Goal: Task Accomplishment & Management: Complete application form

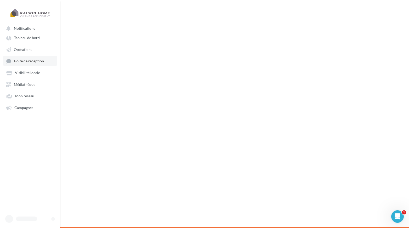
click at [38, 63] on span "Boîte de réception" at bounding box center [29, 61] width 30 height 4
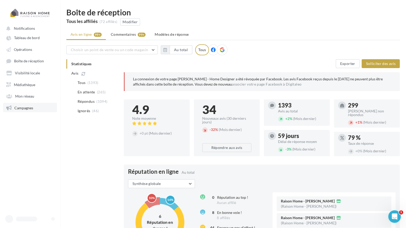
click at [21, 107] on span "Campagnes" at bounding box center [23, 108] width 19 height 4
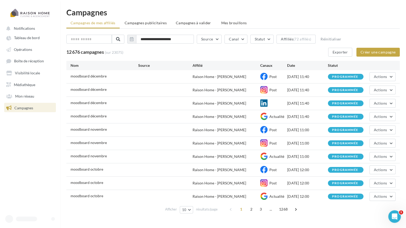
click at [363, 28] on div "**********" at bounding box center [233, 113] width 346 height 211
click at [374, 57] on div "**********" at bounding box center [232, 125] width 333 height 181
click at [380, 55] on button "Créer une campagne" at bounding box center [377, 52] width 43 height 9
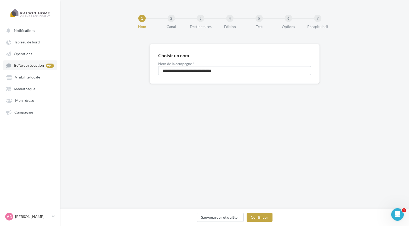
click at [43, 65] on span "Boîte de réception" at bounding box center [29, 65] width 30 height 4
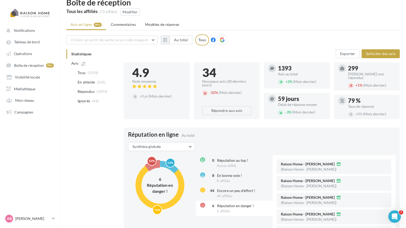
scroll to position [10, 0]
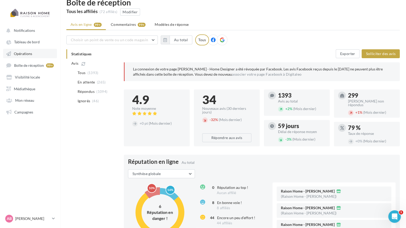
click at [24, 50] on link "Opérations" at bounding box center [30, 53] width 54 height 9
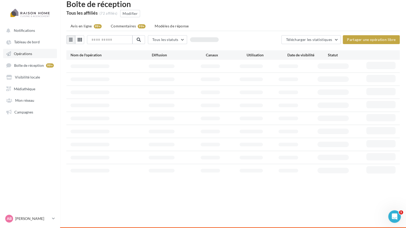
scroll to position [8, 0]
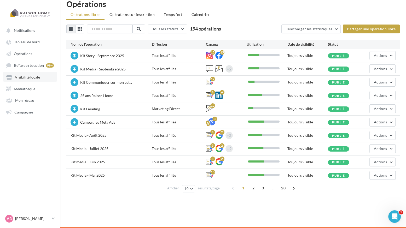
click at [30, 75] on span "Visibilité locale" at bounding box center [27, 77] width 25 height 4
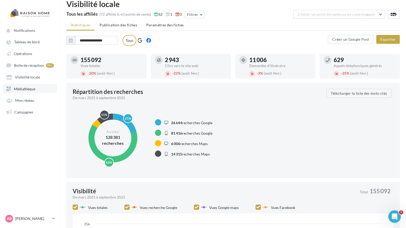
click at [28, 85] on link "Médiathèque" at bounding box center [30, 88] width 54 height 9
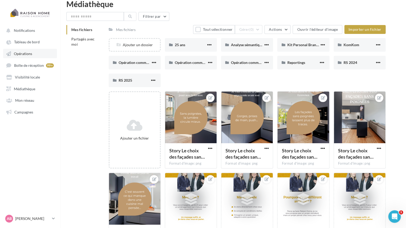
click at [20, 52] on span "Opérations" at bounding box center [23, 53] width 18 height 4
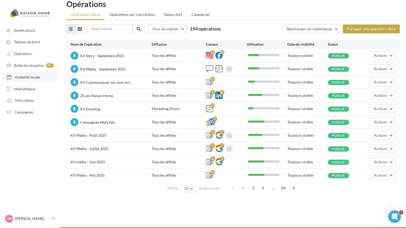
click at [41, 79] on link "Visibilité locale" at bounding box center [30, 76] width 54 height 9
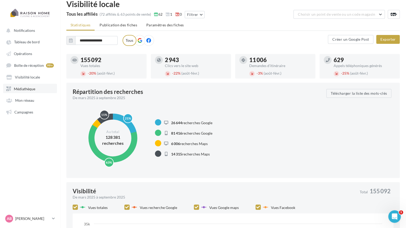
click at [28, 89] on span "Médiathèque" at bounding box center [24, 88] width 21 height 4
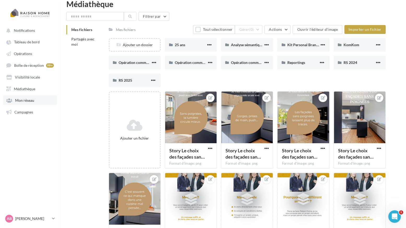
click at [31, 105] on link "Mon réseau" at bounding box center [30, 99] width 54 height 9
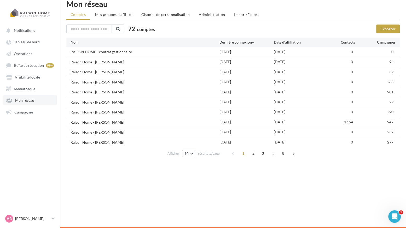
click at [31, 105] on link "Mon réseau" at bounding box center [30, 99] width 54 height 9
click at [22, 114] on span "Campagnes" at bounding box center [23, 112] width 19 height 4
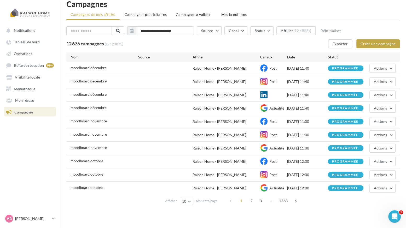
click at [363, 13] on ul "Campagnes de mes affiliés Campagnes publicitaires Campagnes à valider Mes broui…" at bounding box center [232, 15] width 333 height 10
click at [92, 93] on span "moodboard décembre" at bounding box center [89, 94] width 36 height 4
click at [39, 98] on link "Mon réseau" at bounding box center [30, 99] width 54 height 9
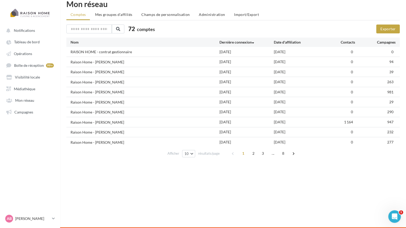
click at [32, 60] on ul "Notifications Tableau de bord Opérations Boîte de réception 99+ Médiathèque" at bounding box center [30, 71] width 60 height 95
click at [28, 55] on span "Opérations" at bounding box center [23, 53] width 18 height 4
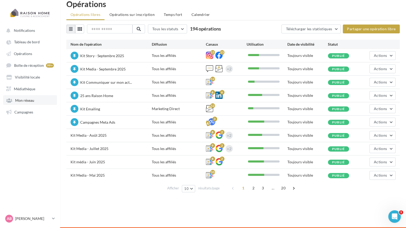
click at [32, 100] on span "Mon réseau" at bounding box center [24, 100] width 19 height 4
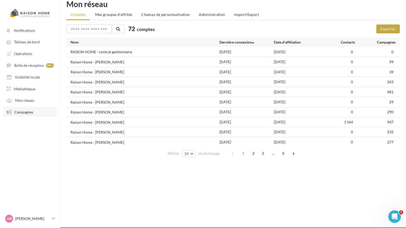
click at [32, 114] on span "Campagnes" at bounding box center [23, 112] width 19 height 4
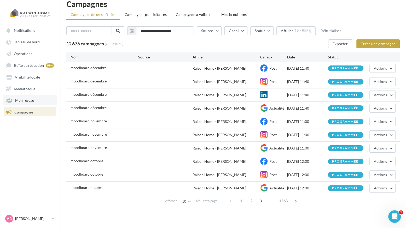
click at [27, 98] on link "Mon réseau" at bounding box center [30, 99] width 54 height 9
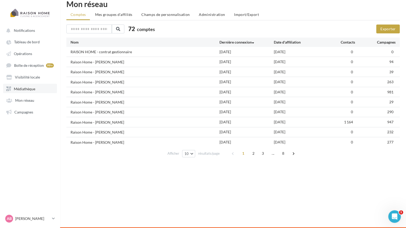
click at [29, 91] on span "Médiathèque" at bounding box center [24, 88] width 21 height 4
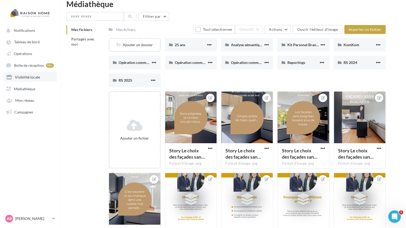
click at [37, 79] on span "Visibilité locale" at bounding box center [27, 77] width 25 height 4
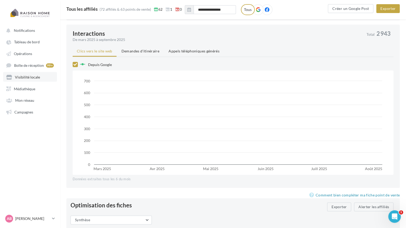
scroll to position [328, 0]
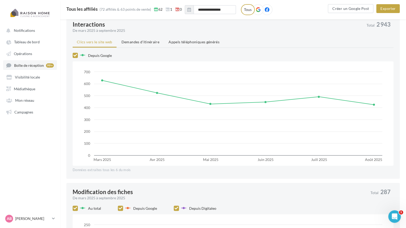
click at [37, 65] on span "Boîte de réception" at bounding box center [29, 65] width 30 height 4
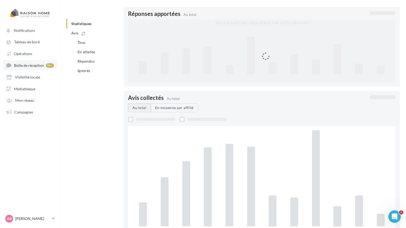
scroll to position [44, 0]
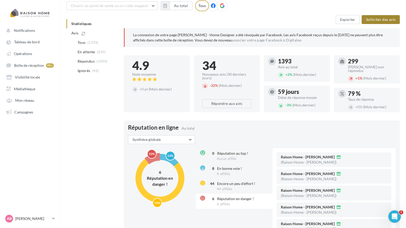
click at [383, 20] on button "Solliciter des avis" at bounding box center [381, 19] width 38 height 9
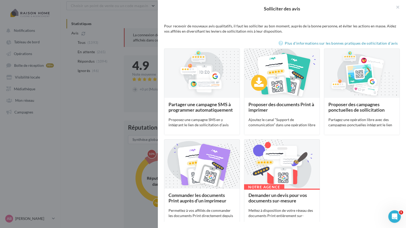
click at [400, 24] on div "Solliciter des avis Pour recevoir de nouveaux avis qualitatifs, il faut les sol…" at bounding box center [400, 24] width 0 height 0
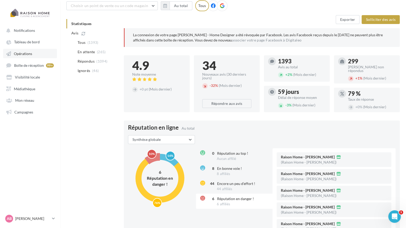
click at [27, 58] on link "Opérations" at bounding box center [30, 53] width 54 height 9
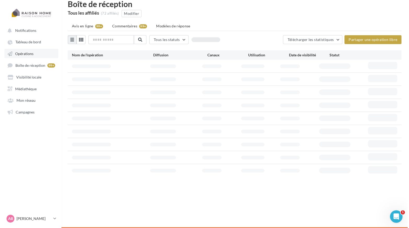
scroll to position [8, 0]
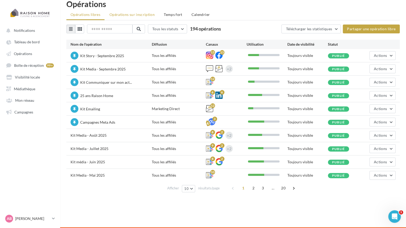
click at [126, 13] on span "Opérations sur inscription" at bounding box center [131, 14] width 45 height 4
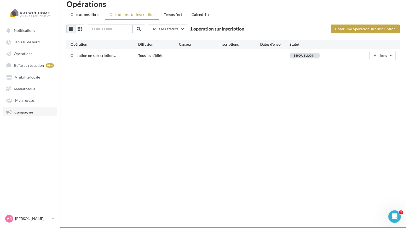
click at [29, 110] on span "Campagnes" at bounding box center [23, 112] width 19 height 4
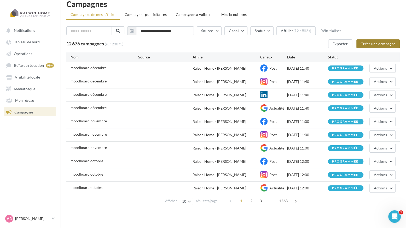
click at [375, 45] on button "Créer une campagne" at bounding box center [377, 43] width 43 height 9
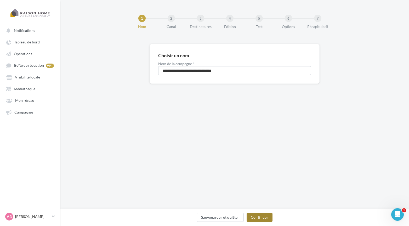
click at [266, 217] on button "Continuer" at bounding box center [259, 217] width 26 height 9
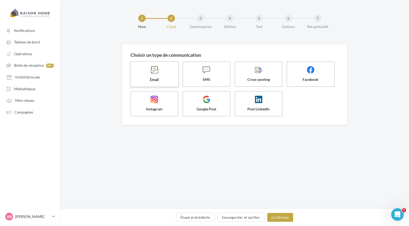
click at [162, 70] on span at bounding box center [154, 70] width 39 height 9
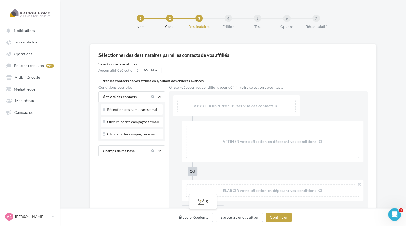
scroll to position [37, 0]
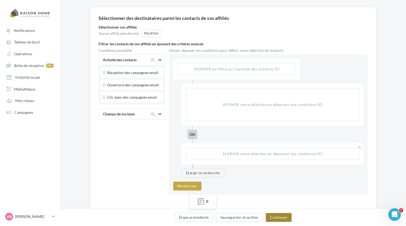
click at [281, 216] on button "Continuer" at bounding box center [279, 217] width 26 height 9
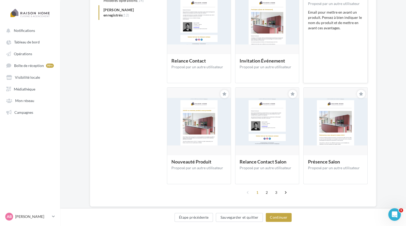
scroll to position [100, 0]
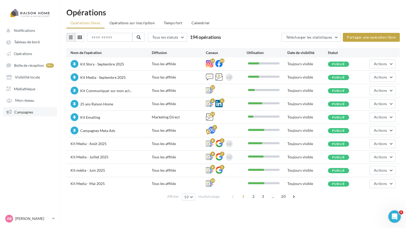
click at [31, 113] on span "Campagnes" at bounding box center [23, 112] width 19 height 4
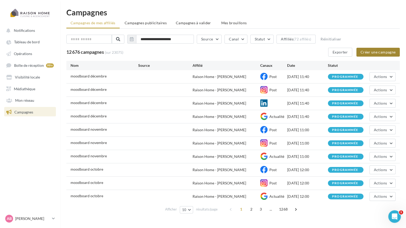
click at [380, 54] on button "Créer une campagne" at bounding box center [377, 52] width 43 height 9
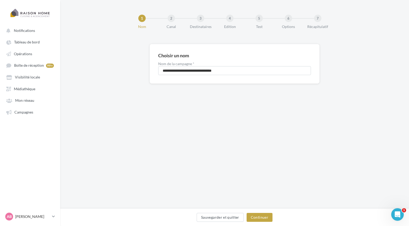
click at [260, 208] on div "**********" at bounding box center [234, 104] width 348 height 208
click at [261, 215] on button "Continuer" at bounding box center [259, 217] width 26 height 9
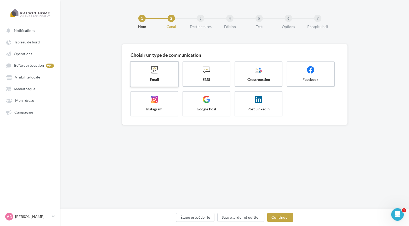
click at [151, 79] on span "Email" at bounding box center [154, 79] width 39 height 5
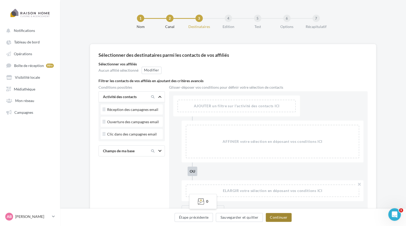
click at [287, 217] on button "Continuer" at bounding box center [279, 217] width 26 height 9
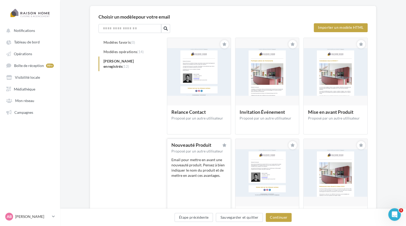
scroll to position [100, 0]
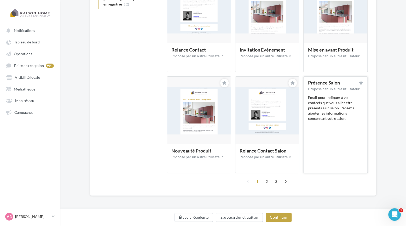
click at [323, 104] on div "Email pour indiquer à vos contacts que vous allez être présents à un salon. Pen…" at bounding box center [335, 108] width 55 height 26
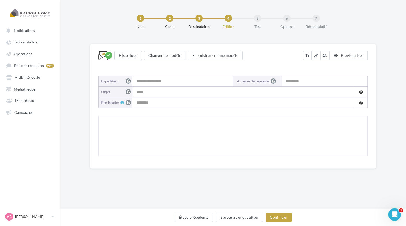
type input "**********"
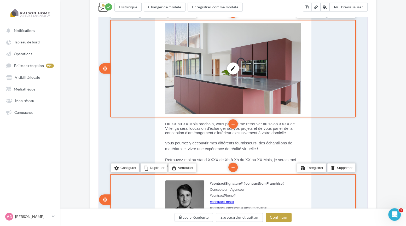
scroll to position [188, 0]
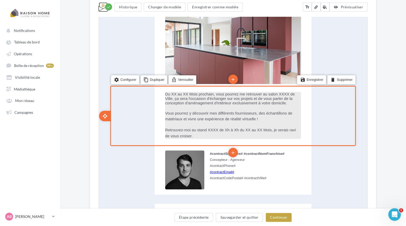
click at [251, 113] on span "Vous pourrez y découvrir mes différents fournisseurs, des échantillons de matér…" at bounding box center [228, 115] width 127 height 10
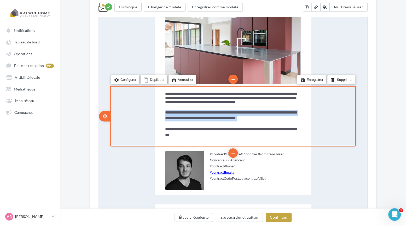
click at [251, 113] on span "**********" at bounding box center [231, 115] width 132 height 10
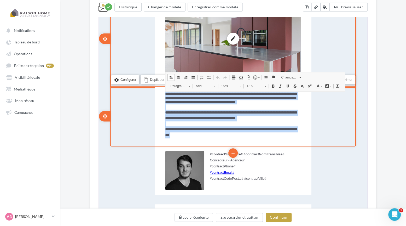
copy div "**********"
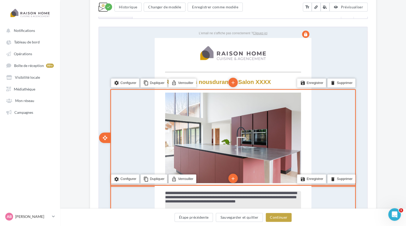
scroll to position [78, 0]
